Goal: Find specific page/section: Find specific page/section

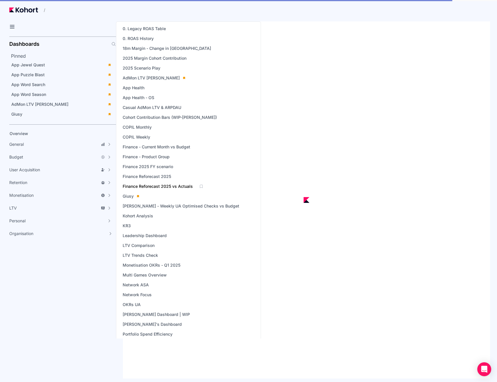
click at [160, 187] on span "Finance Reforecast 2025 vs Actuals" at bounding box center [158, 187] width 70 height 6
